Goal: Task Accomplishment & Management: Manage account settings

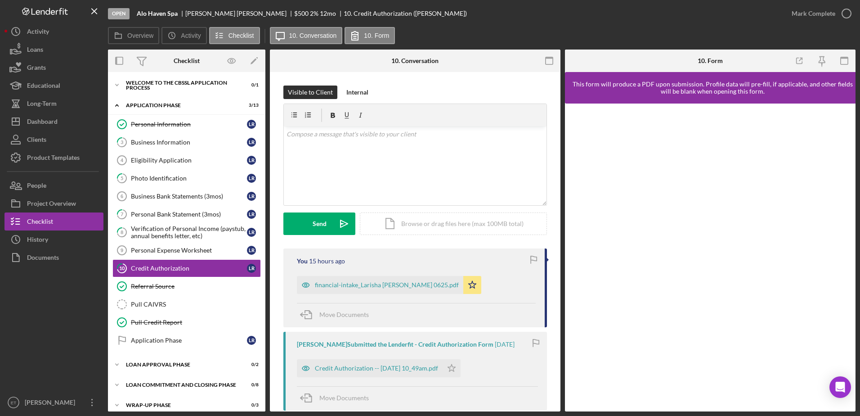
scroll to position [7, 0]
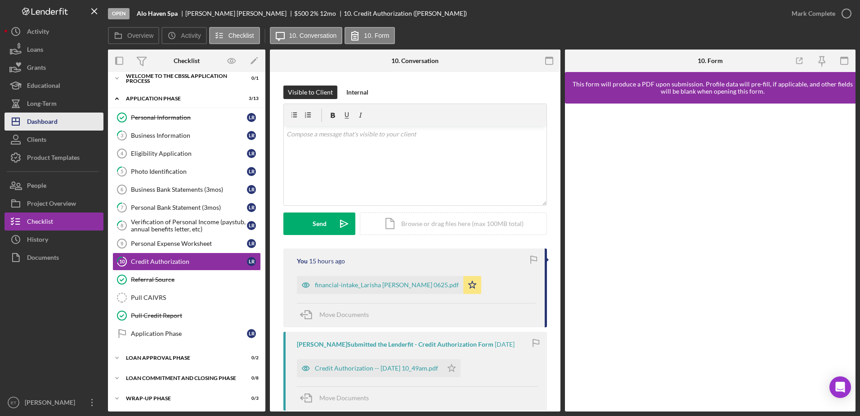
click at [63, 122] on button "Icon/Dashboard Dashboard" at bounding box center [53, 121] width 99 height 18
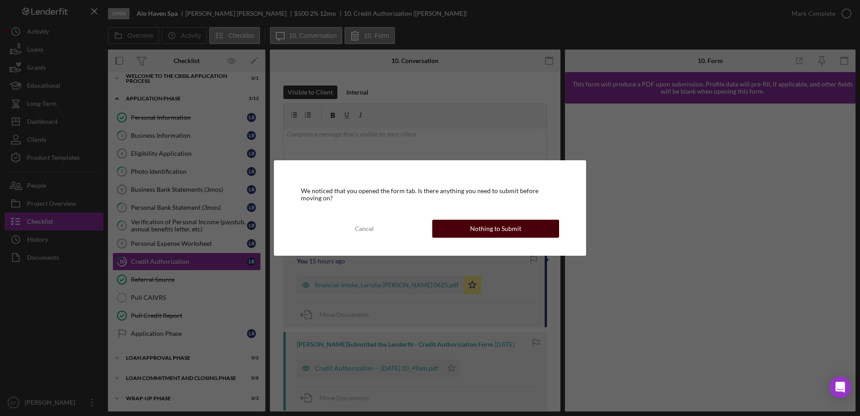
click at [494, 229] on div "Nothing to Submit" at bounding box center [495, 229] width 51 height 18
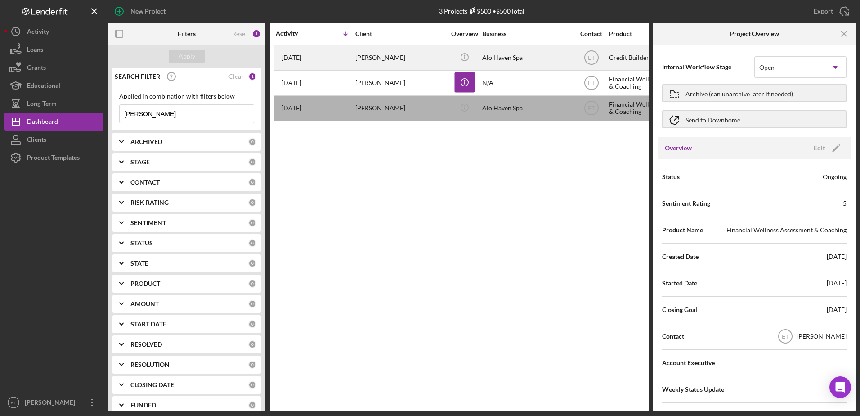
click at [344, 61] on div "[DATE] [PERSON_NAME]" at bounding box center [315, 58] width 79 height 24
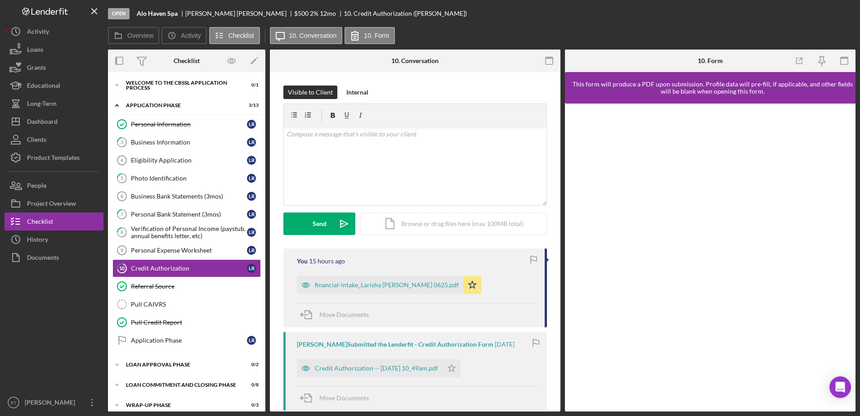
scroll to position [7, 0]
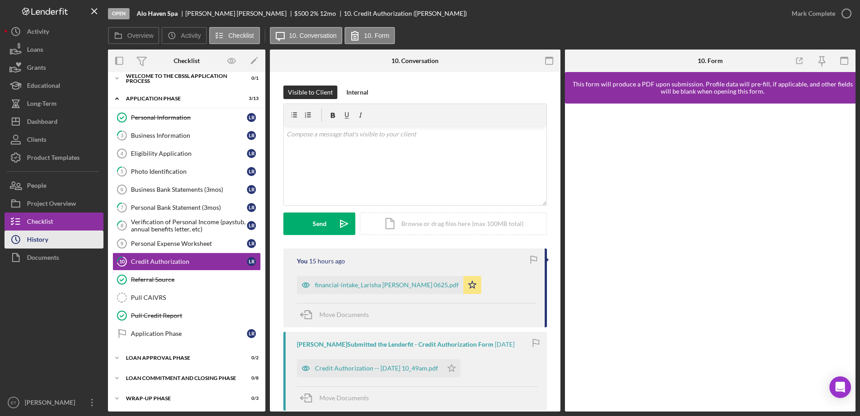
click at [47, 245] on div "History" at bounding box center [37, 240] width 21 height 20
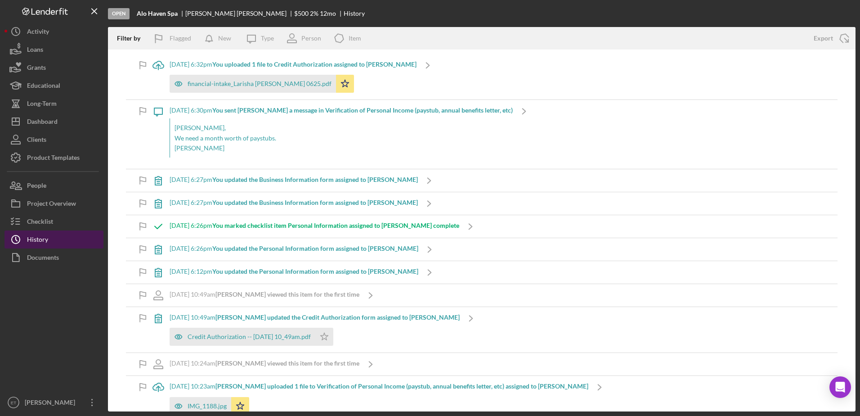
click at [47, 245] on div "History" at bounding box center [37, 240] width 21 height 20
click at [44, 222] on div "Checklist" at bounding box center [40, 222] width 26 height 20
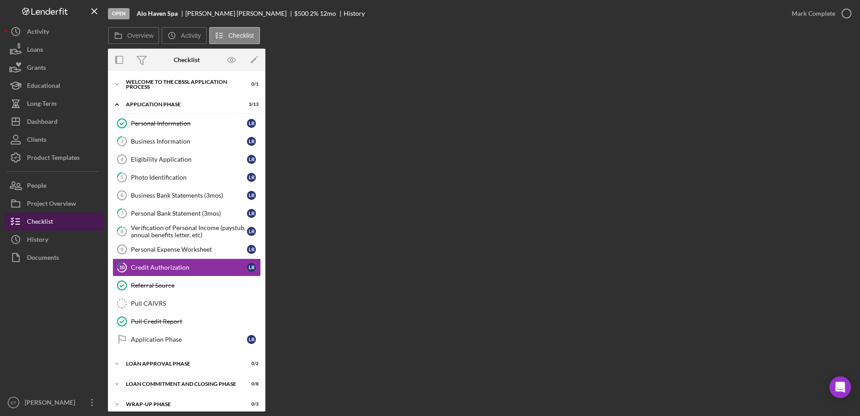
scroll to position [7, 0]
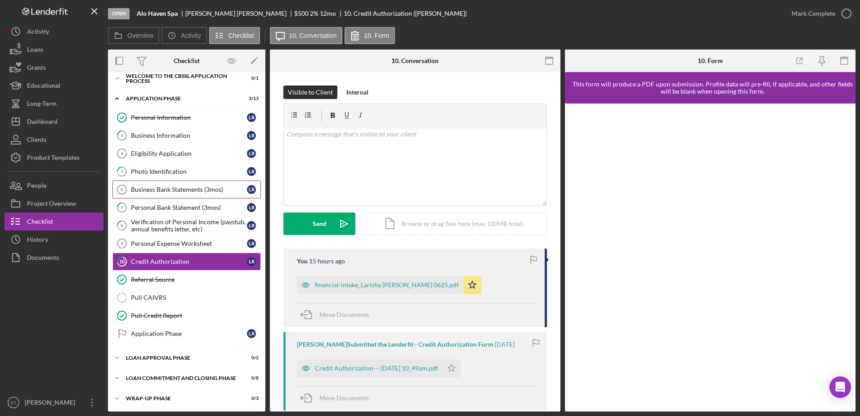
click at [178, 192] on div "Business Bank Statements (3mos)" at bounding box center [189, 189] width 116 height 7
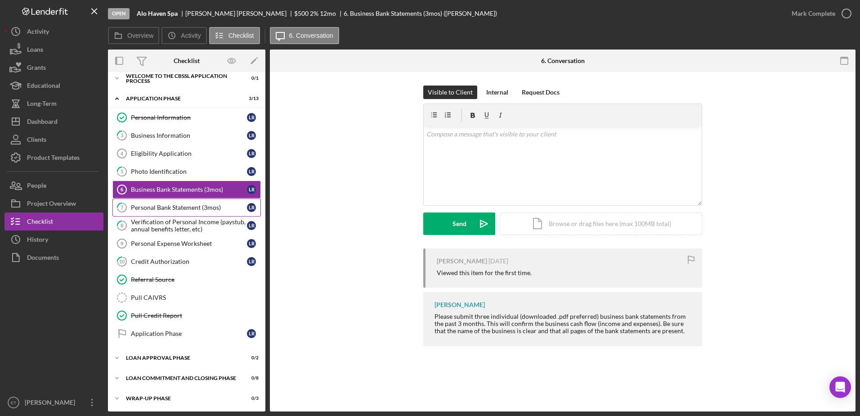
click at [176, 216] on link "7 Personal Bank Statement (3mos) L R" at bounding box center [186, 207] width 148 height 18
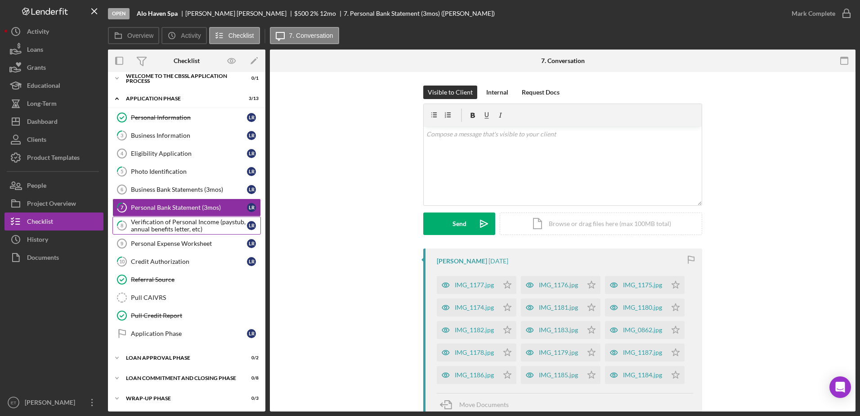
click at [175, 228] on div "Verification of Personal Income (paystub, annual benefits letter, etc)" at bounding box center [189, 225] width 116 height 14
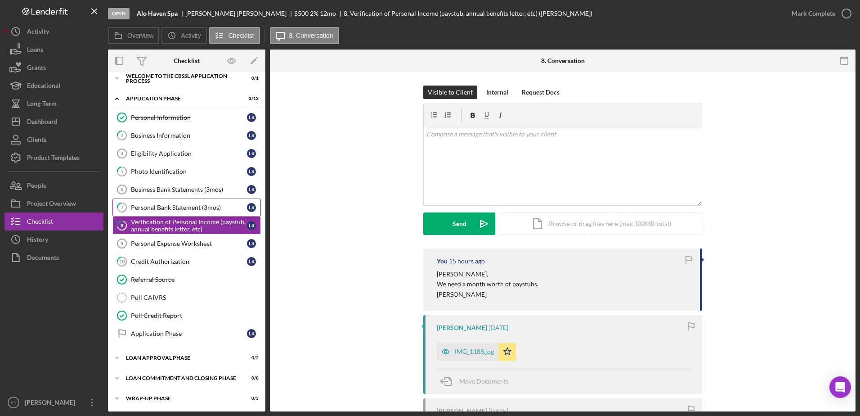
click at [174, 206] on div "Personal Bank Statement (3mos)" at bounding box center [189, 207] width 116 height 7
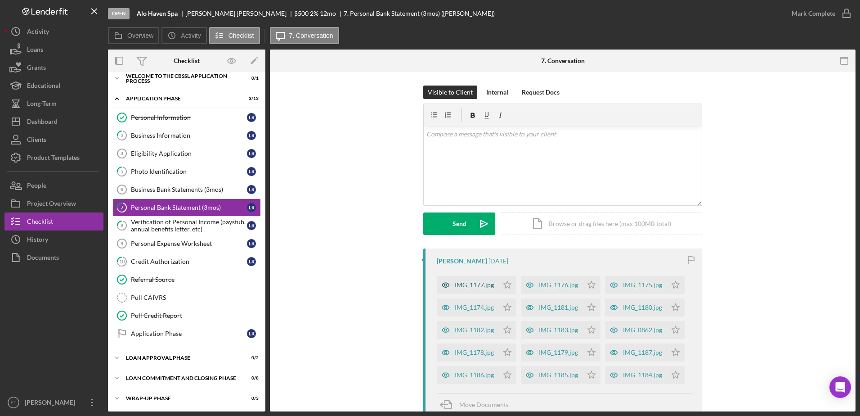
click at [445, 286] on icon "button" at bounding box center [446, 285] width 2 height 2
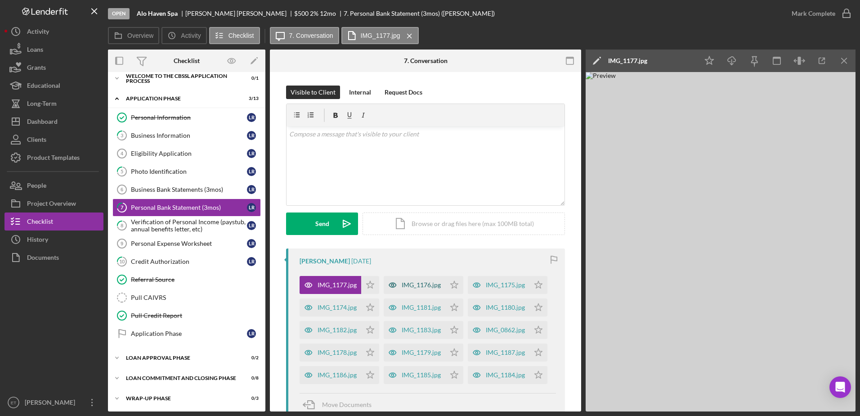
click at [391, 284] on icon "button" at bounding box center [392, 285] width 2 height 2
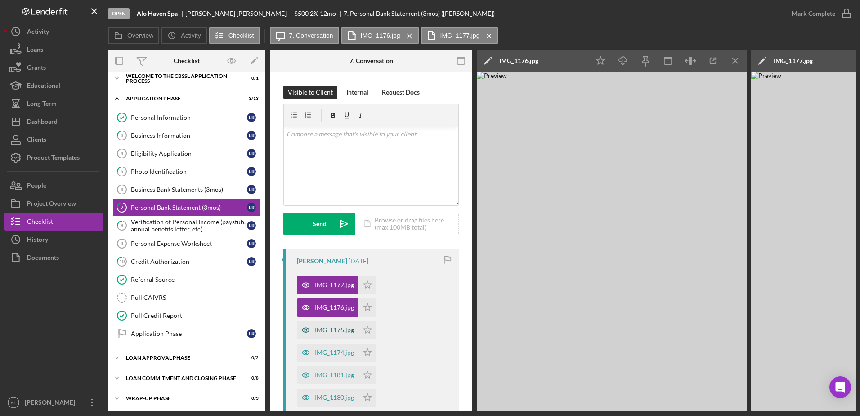
click at [306, 330] on icon "button" at bounding box center [306, 330] width 18 height 18
click at [307, 351] on icon "button" at bounding box center [305, 352] width 7 height 4
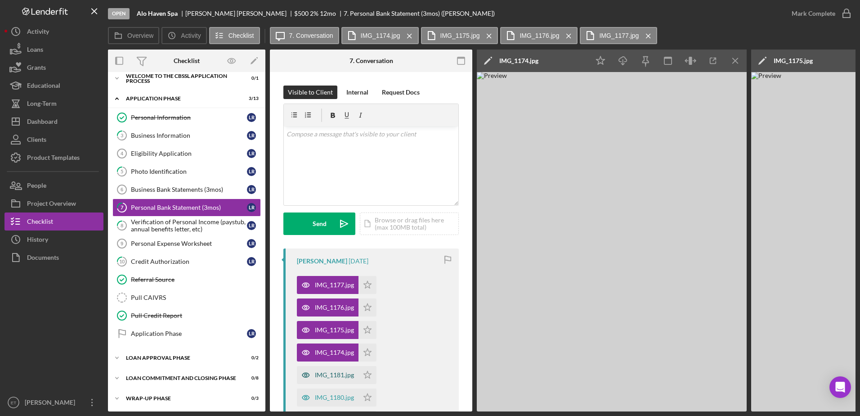
click at [306, 374] on icon "button" at bounding box center [306, 375] width 2 height 2
click at [74, 314] on div at bounding box center [53, 329] width 99 height 127
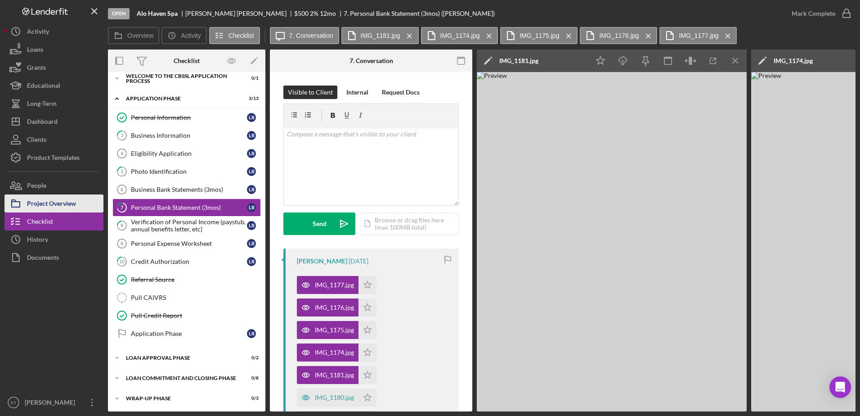
click at [59, 202] on div "Project Overview" at bounding box center [51, 204] width 49 height 20
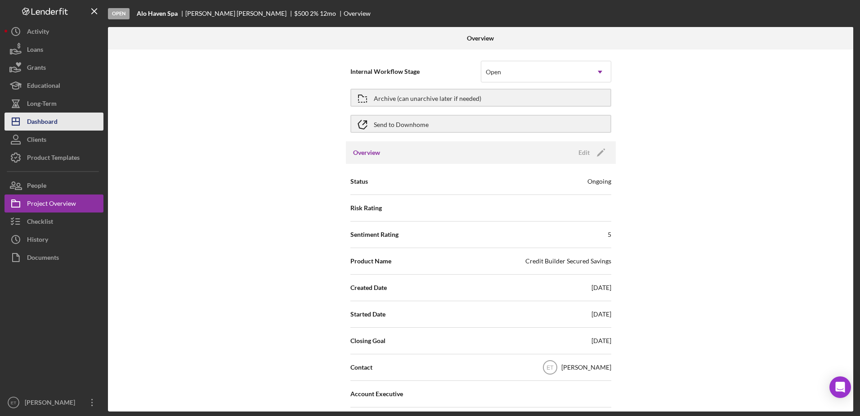
click at [37, 126] on div "Dashboard" at bounding box center [42, 122] width 31 height 20
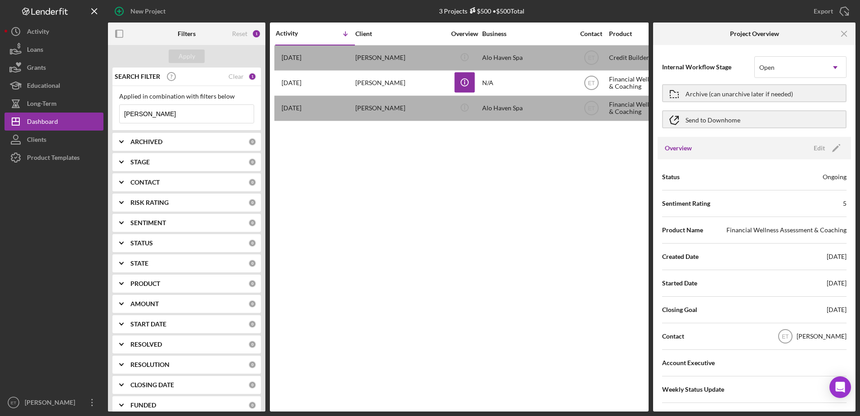
click at [335, 153] on div "Activity Icon/Table Sort Arrow Client Overview Business Contact Product Categor…" at bounding box center [459, 216] width 379 height 389
click at [428, 229] on div "Activity Icon/Table Sort Arrow Client Overview Business Contact Product Categor…" at bounding box center [459, 216] width 379 height 389
click at [161, 120] on input "[PERSON_NAME]" at bounding box center [187, 114] width 134 height 18
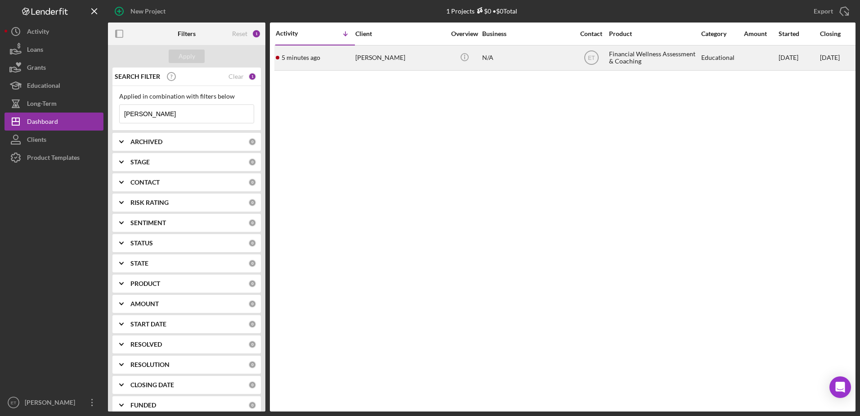
type input "[PERSON_NAME]"
click at [366, 61] on div "[PERSON_NAME]" at bounding box center [400, 58] width 90 height 24
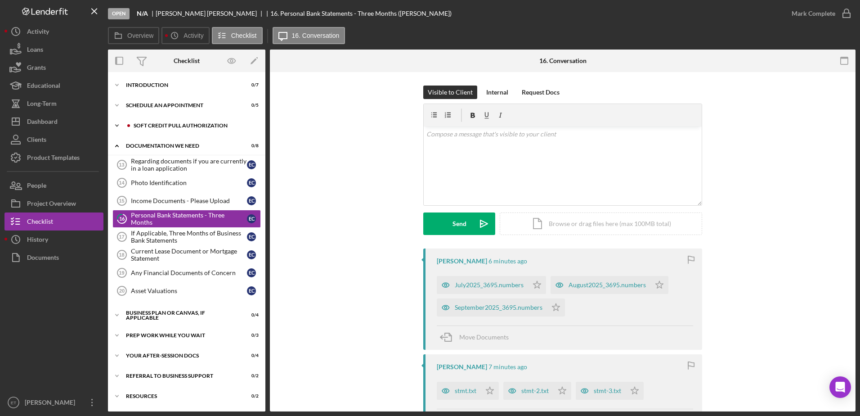
click at [150, 127] on div "Soft Credit Pull Authorization" at bounding box center [194, 125] width 121 height 5
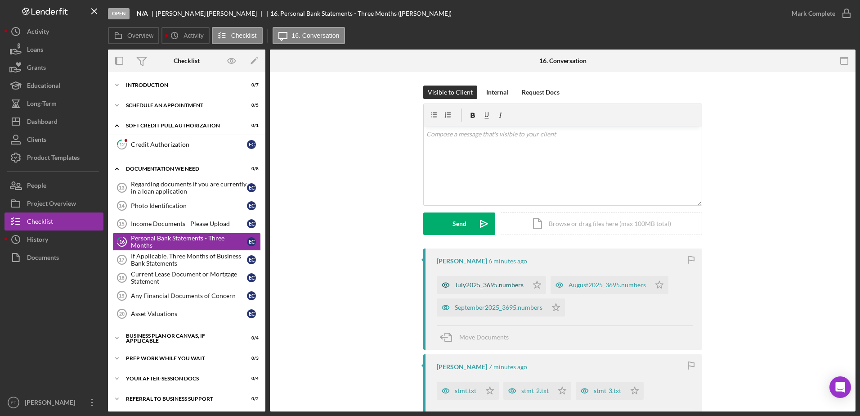
click at [445, 284] on icon "button" at bounding box center [446, 285] width 18 height 18
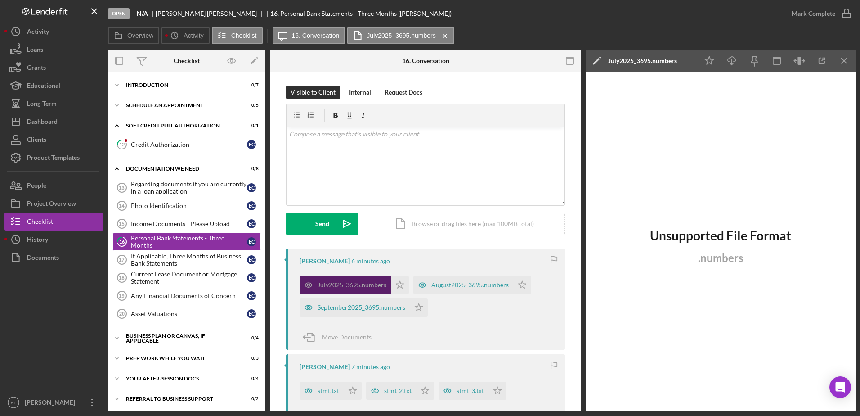
click at [306, 284] on icon "button" at bounding box center [309, 285] width 18 height 18
click at [305, 306] on icon "button" at bounding box center [309, 307] width 18 height 18
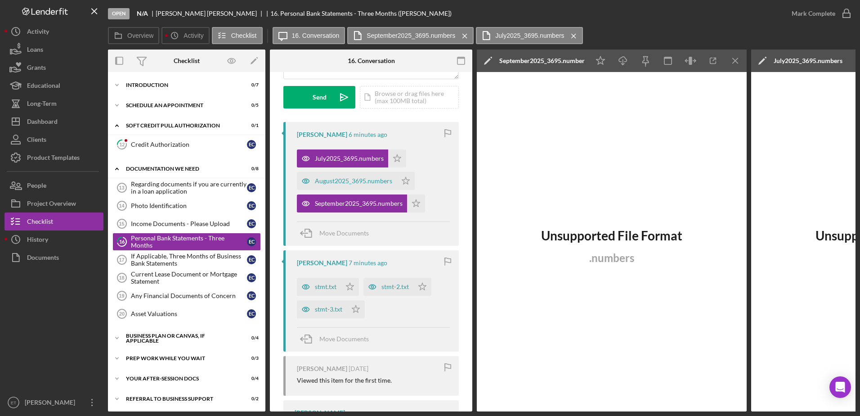
scroll to position [127, 0]
click at [304, 288] on icon "button" at bounding box center [305, 286] width 7 height 4
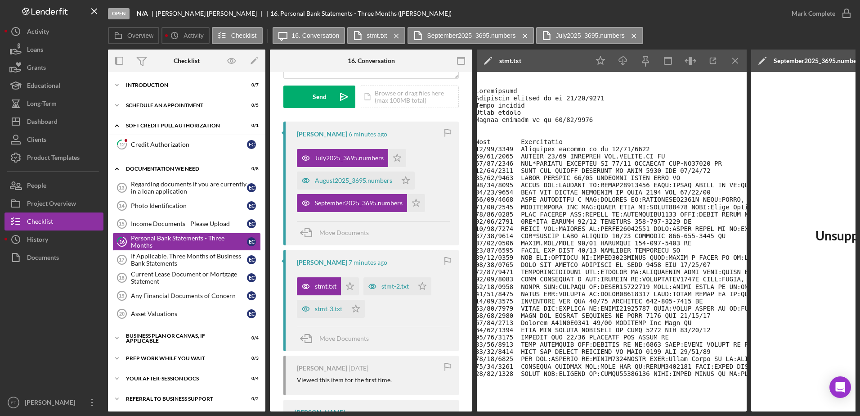
scroll to position [0, 7]
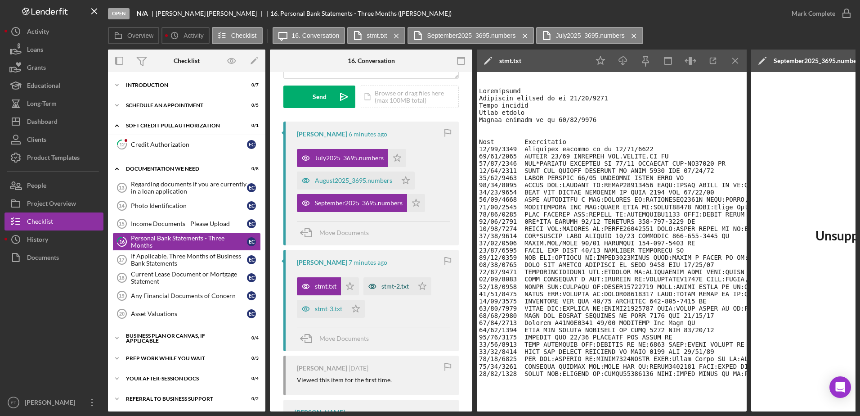
click at [370, 285] on icon "button" at bounding box center [372, 286] width 7 height 4
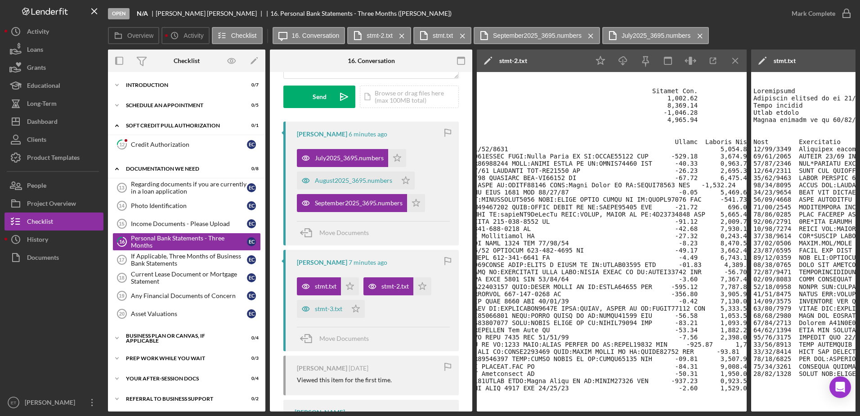
scroll to position [0, 153]
click at [307, 309] on icon "button" at bounding box center [306, 309] width 2 height 2
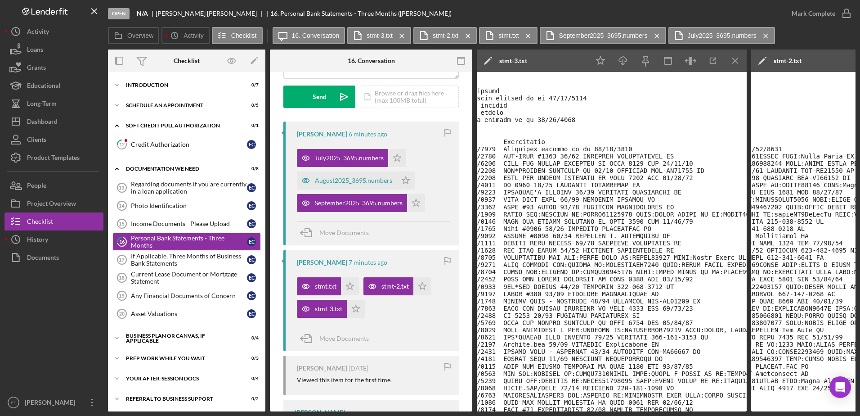
scroll to position [0, 0]
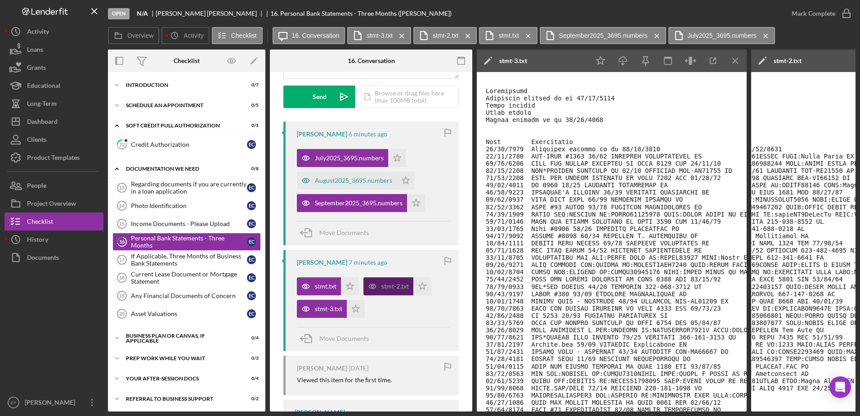
click at [369, 287] on icon "button" at bounding box center [372, 286] width 7 height 4
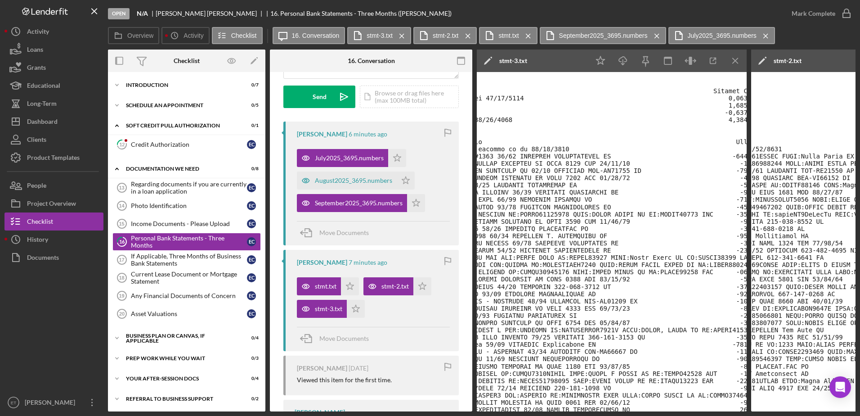
scroll to position [0, 91]
click at [151, 85] on div "Introduction" at bounding box center [190, 84] width 128 height 5
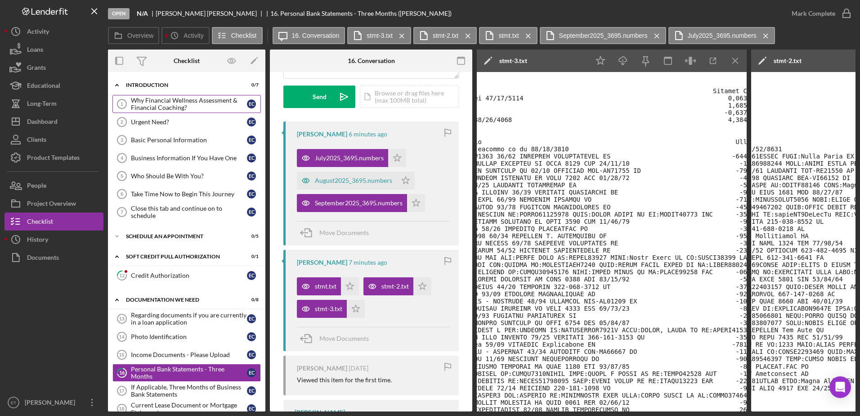
click at [154, 107] on div "Why Financial Wellness Assessment & Financial Coaching?" at bounding box center [189, 104] width 116 height 14
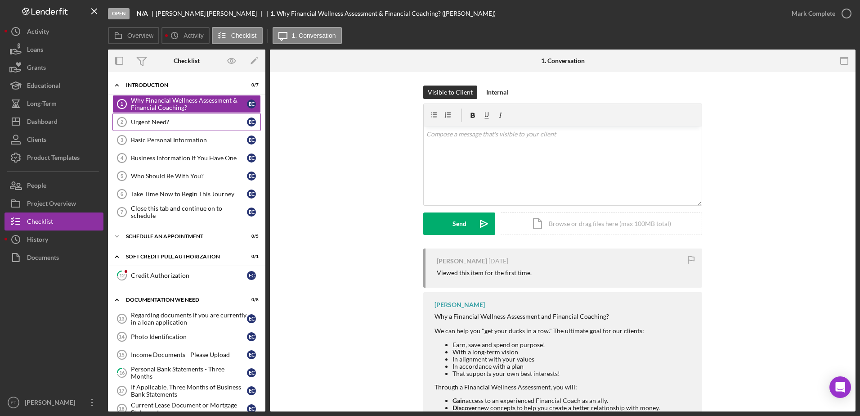
click at [144, 124] on div "Urgent Need?" at bounding box center [189, 121] width 116 height 7
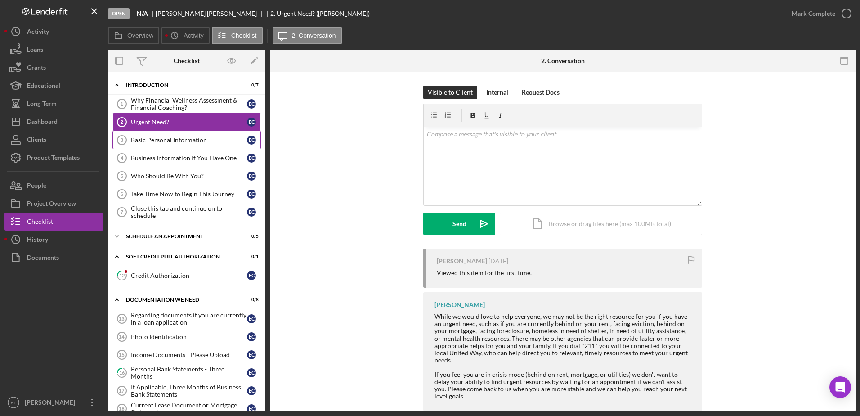
click at [155, 139] on div "Basic Personal Information" at bounding box center [189, 139] width 116 height 7
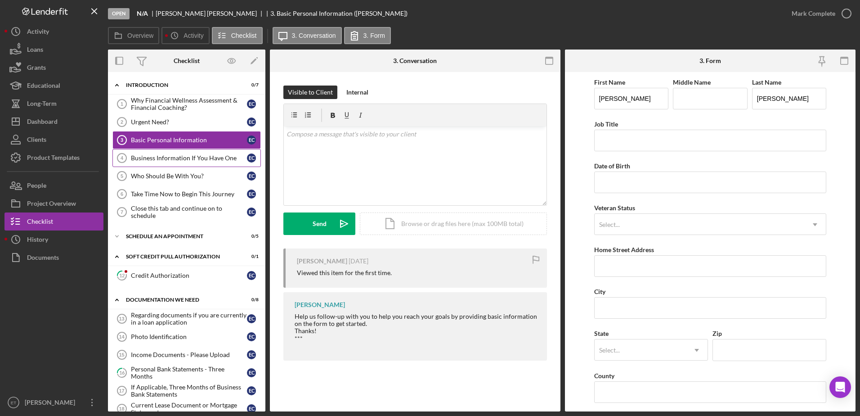
click at [157, 159] on div "Business Information If You Have One" at bounding box center [189, 157] width 116 height 7
